Goal: Task Accomplishment & Management: Complete application form

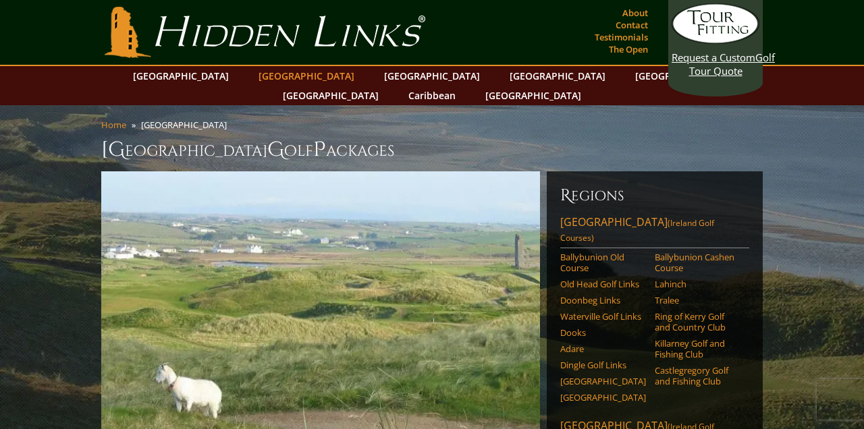
click at [283, 78] on link "[GEOGRAPHIC_DATA]" at bounding box center [306, 76] width 109 height 20
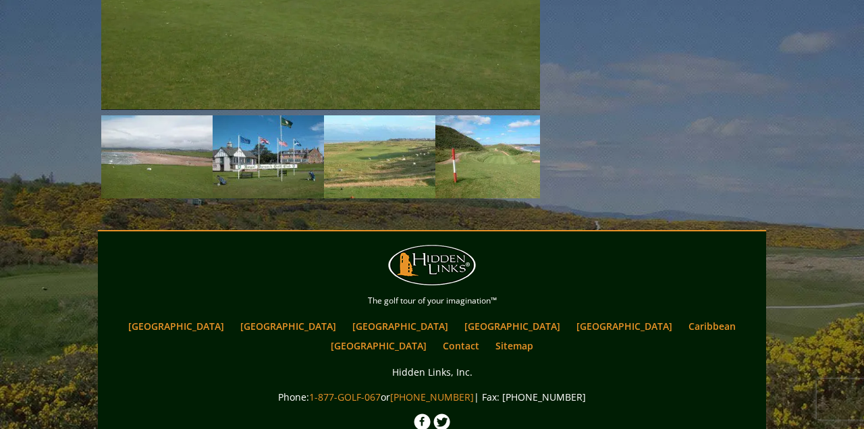
scroll to position [2233, 0]
click at [290, 317] on link "[GEOGRAPHIC_DATA]" at bounding box center [287, 327] width 109 height 20
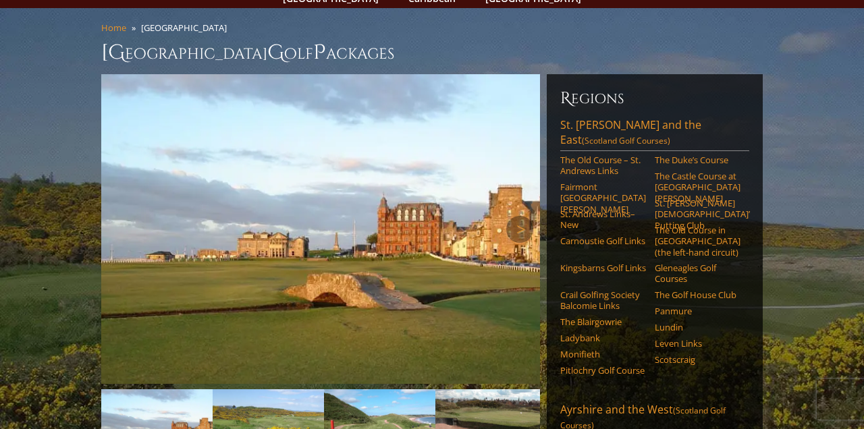
scroll to position [128, 0]
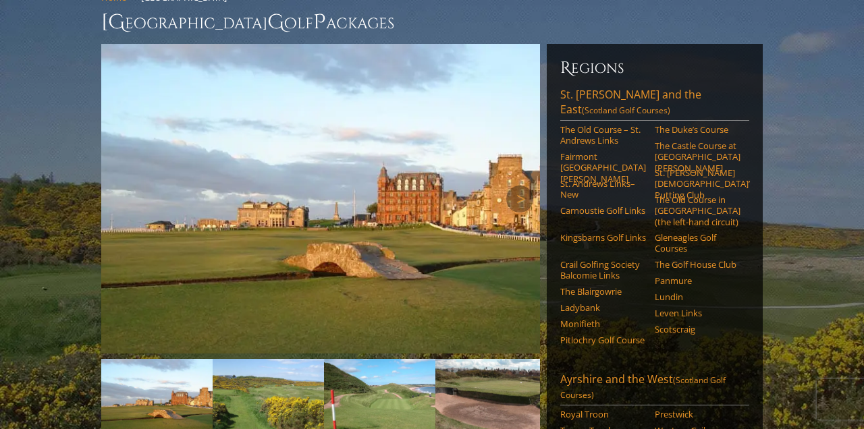
click at [477, 256] on img at bounding box center [320, 199] width 439 height 310
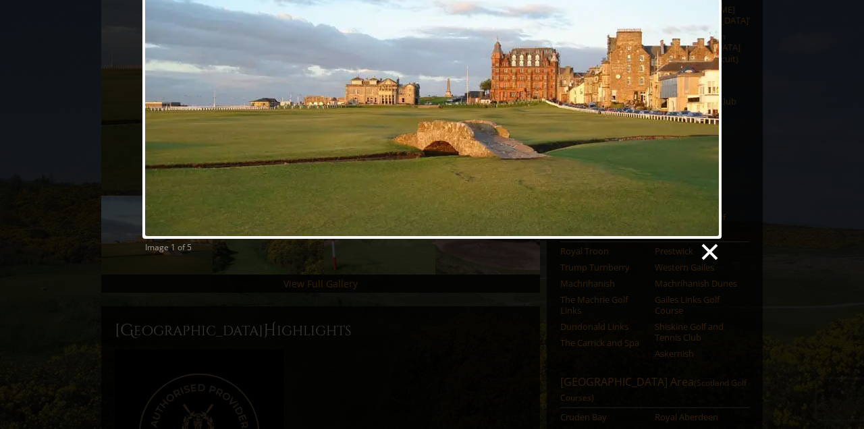
click at [710, 252] on link at bounding box center [708, 252] width 20 height 20
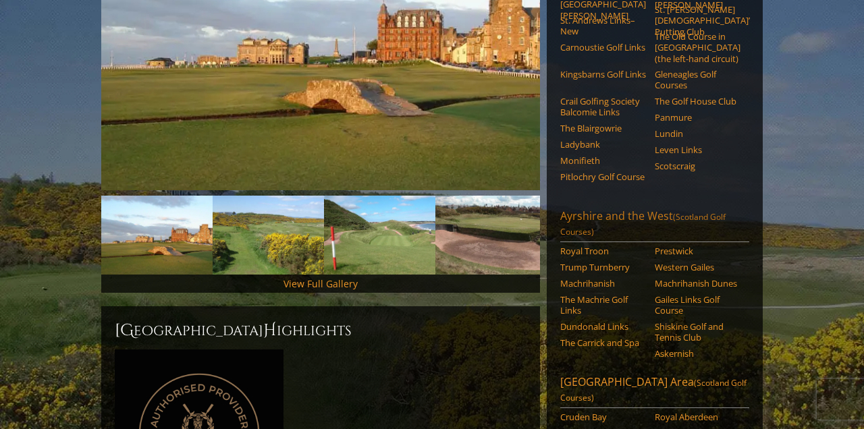
click at [568, 208] on link "Ayrshire and the West (Scotland Golf Courses)" at bounding box center [654, 225] width 189 height 34
click at [533, 222] on link "Next" at bounding box center [519, 235] width 27 height 27
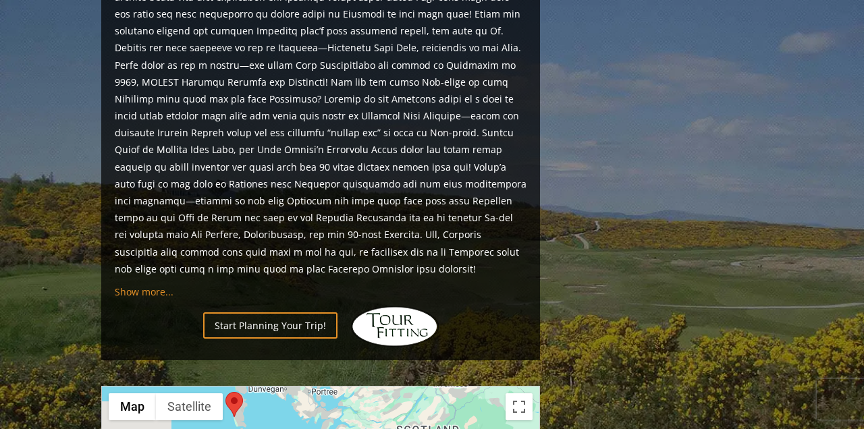
scroll to position [1000, 0]
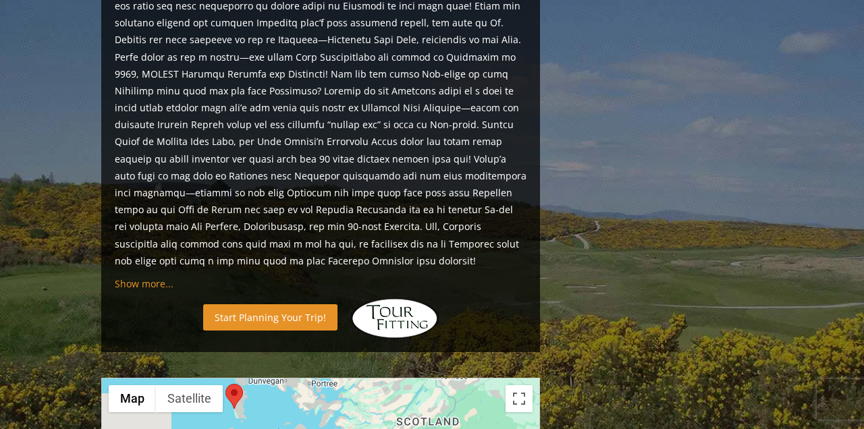
click at [269, 304] on link "Start Planning Your Trip!" at bounding box center [270, 317] width 134 height 26
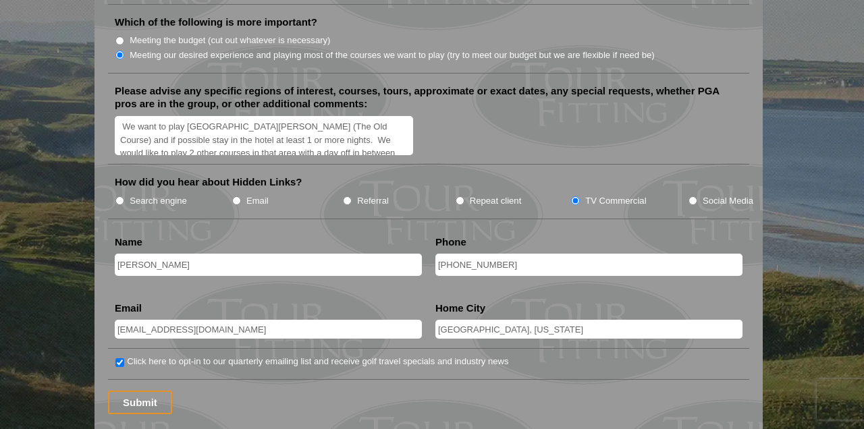
scroll to position [1683, 0]
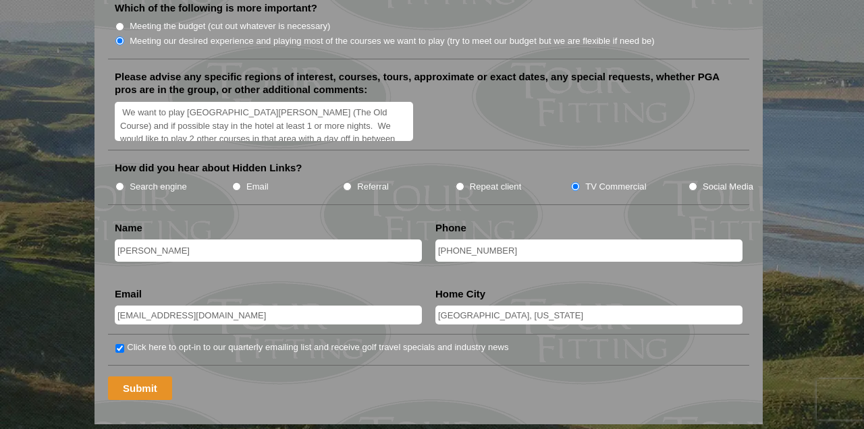
click at [143, 376] on input "Submit" at bounding box center [140, 388] width 64 height 24
